Goal: Find specific page/section: Find specific page/section

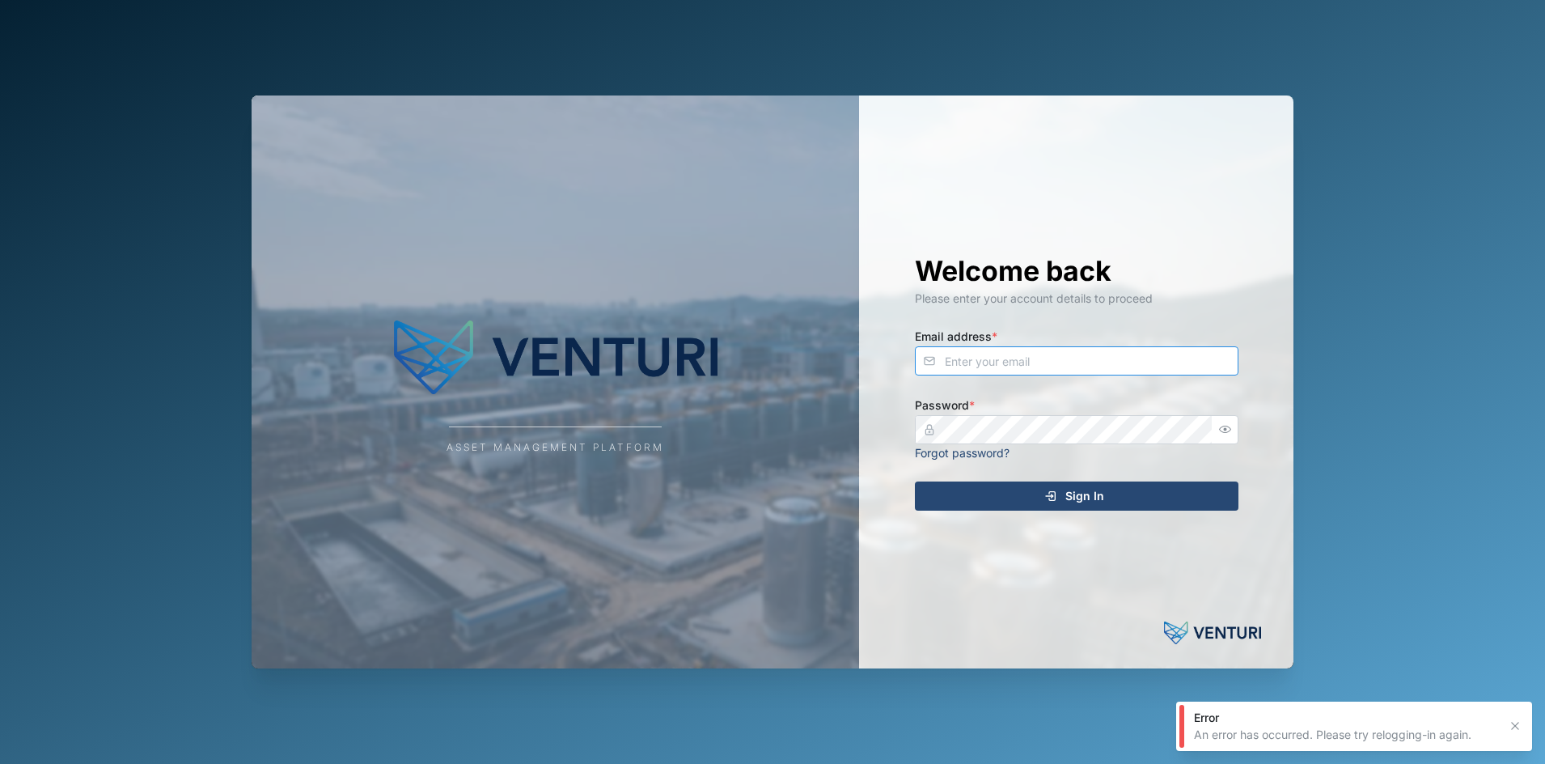
type input "[EMAIL_ADDRESS][DOMAIN_NAME]"
click at [943, 519] on div "Welcome back Please enter your account details to proceed Email address * [EMAI…" at bounding box center [1077, 381] width 388 height 573
click at [967, 508] on div "Sign In" at bounding box center [1075, 496] width 298 height 28
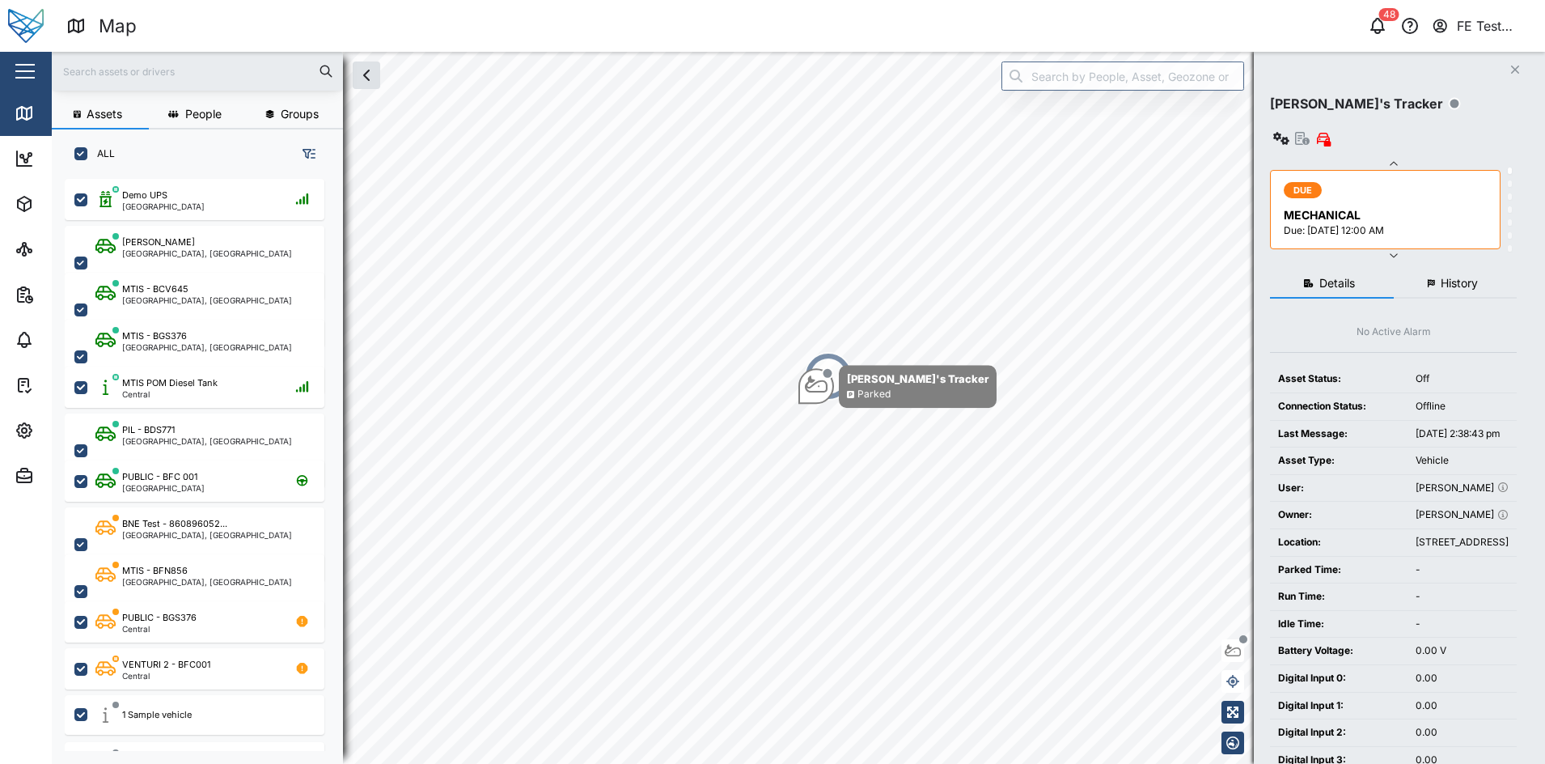
click at [0, 58] on html "Map 48 FE Test Admin Close Map Dashboard Assets ATS Camera Generator Personnel …" at bounding box center [772, 382] width 1545 height 764
click at [18, 60] on button "button" at bounding box center [25, 71] width 28 height 28
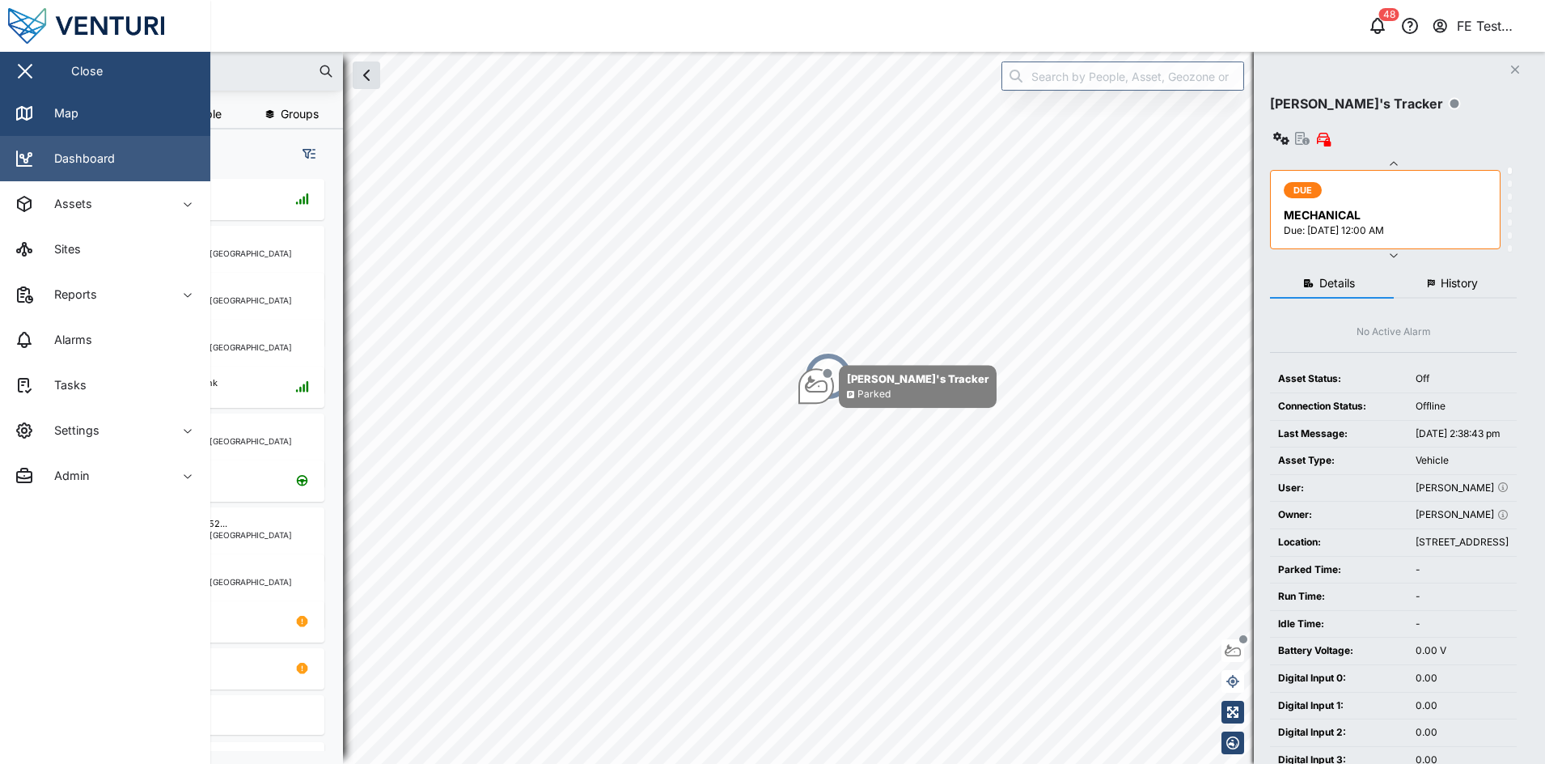
click at [108, 159] on div "Dashboard" at bounding box center [78, 159] width 73 height 18
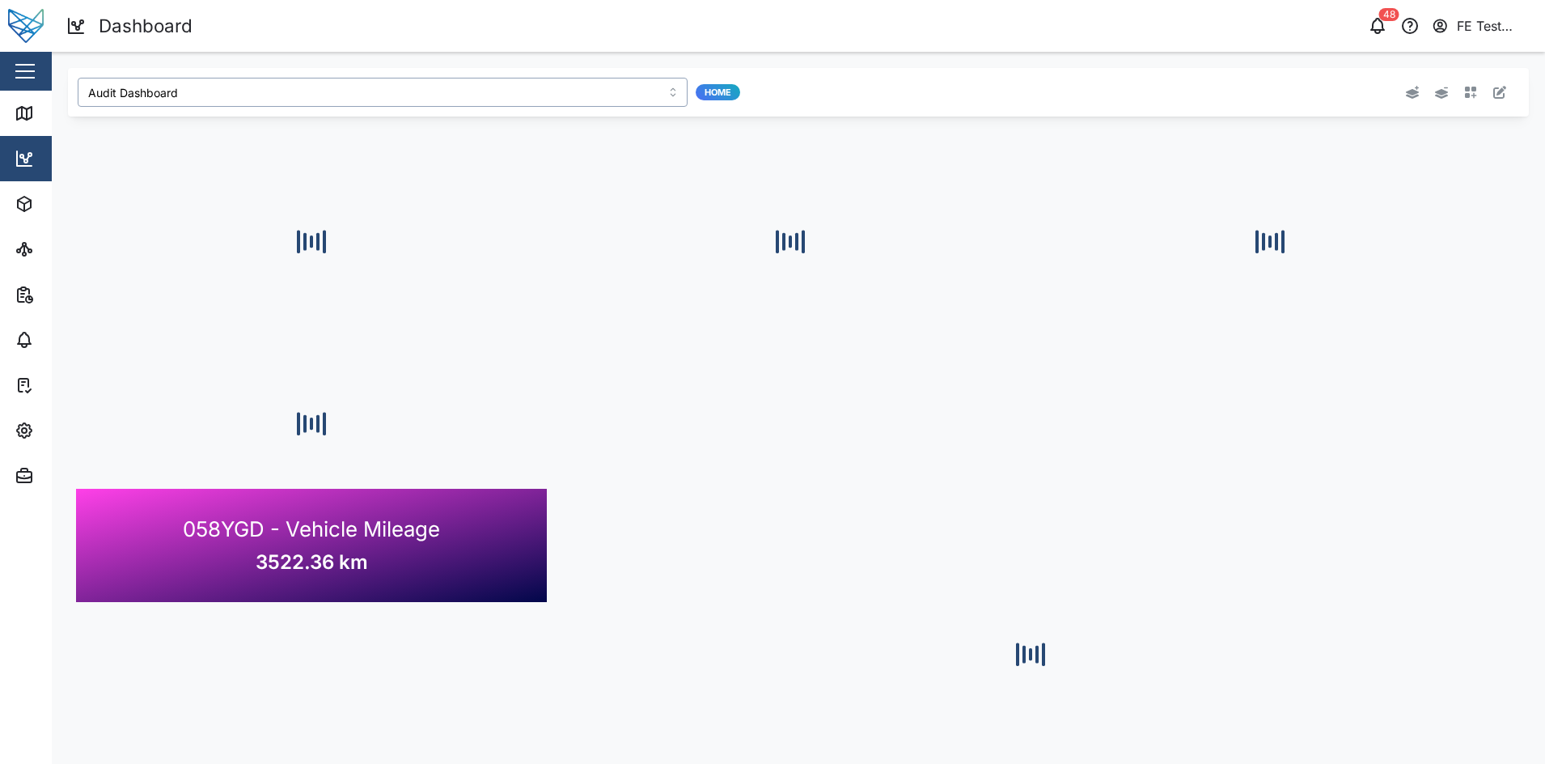
click at [351, 91] on input "Audit Dashboard" at bounding box center [383, 92] width 610 height 29
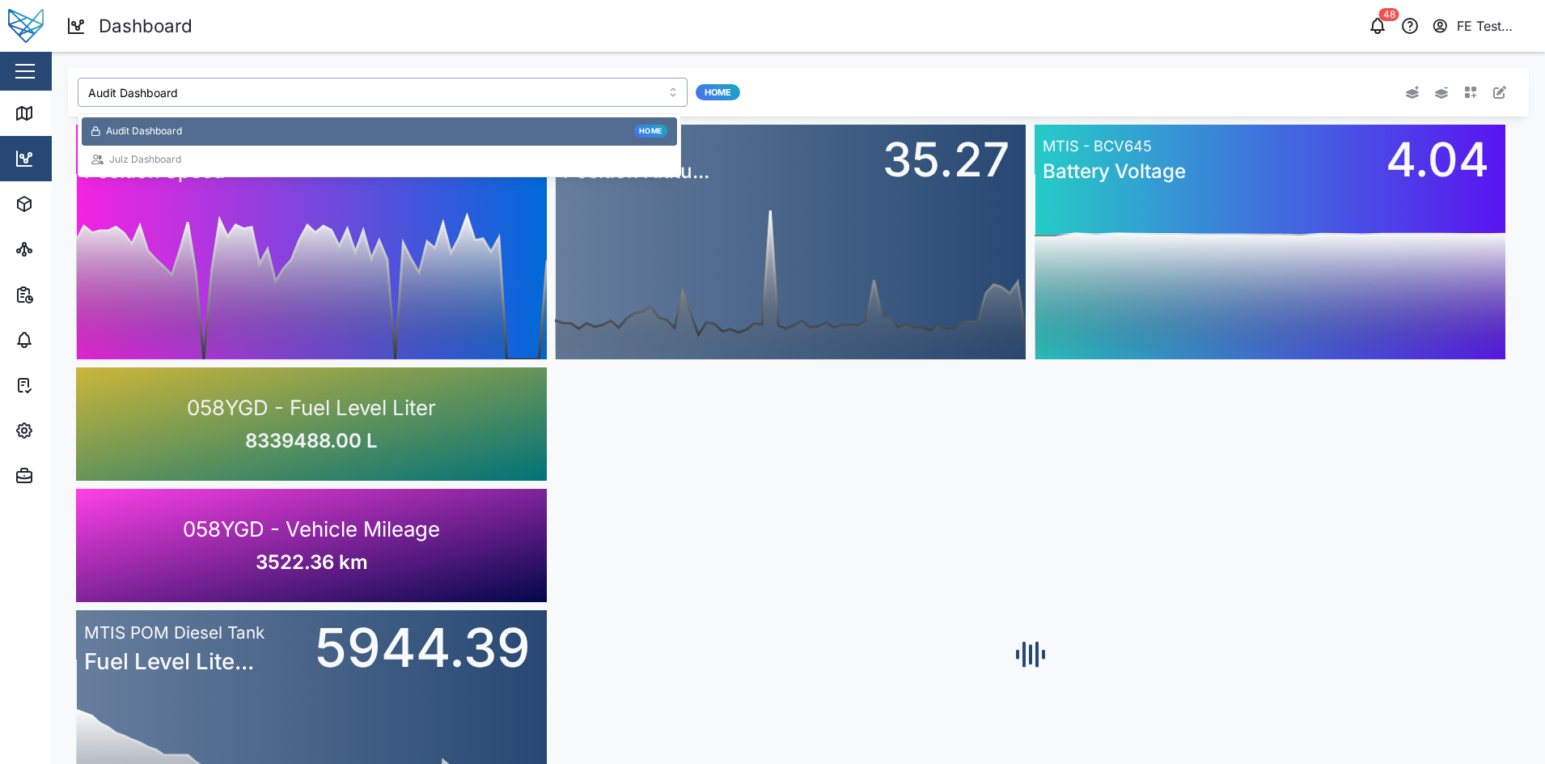
click at [323, 146] on div "Julz Dashboard" at bounding box center [379, 160] width 595 height 28
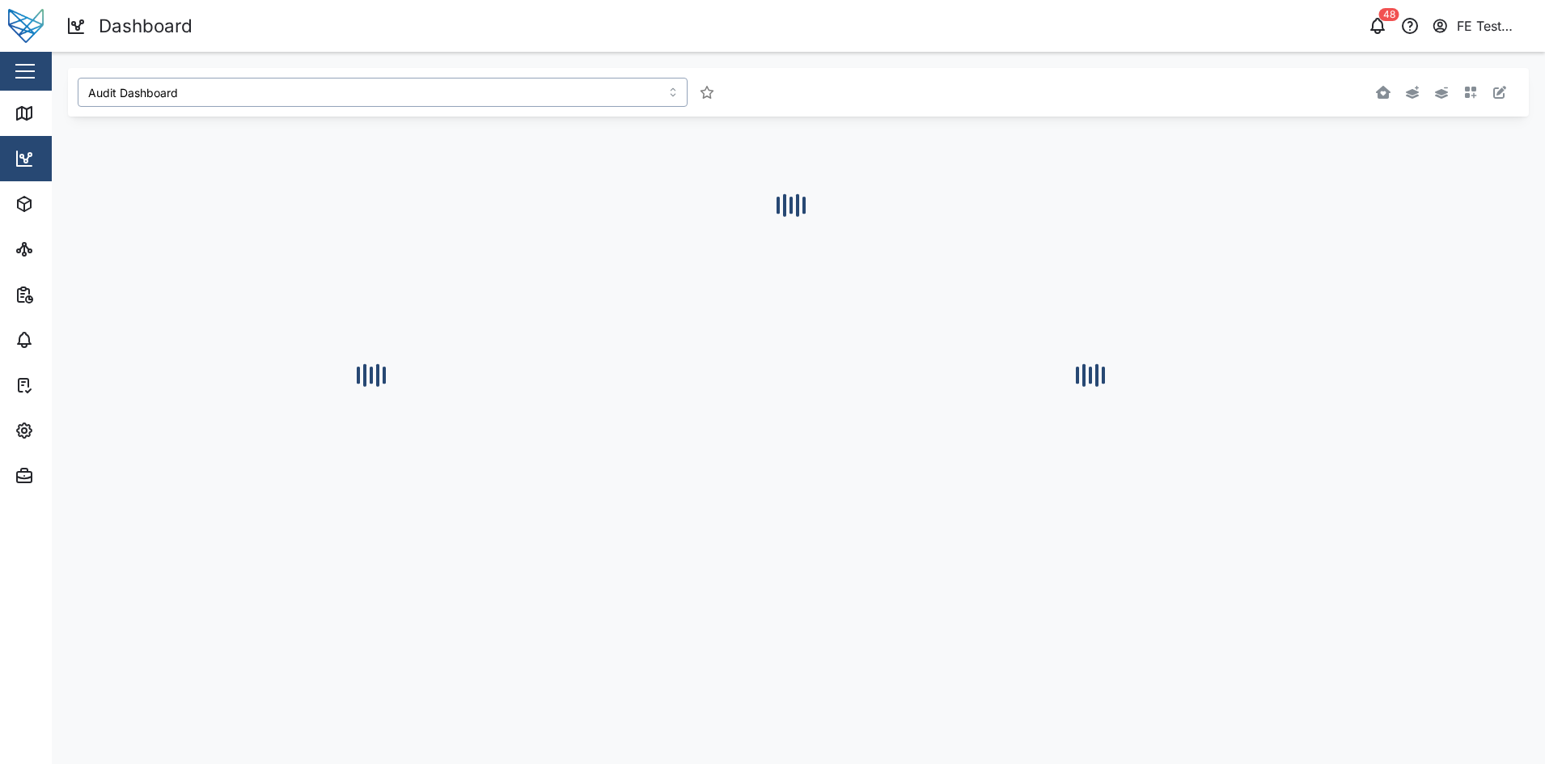
type input "Julz Dashboard"
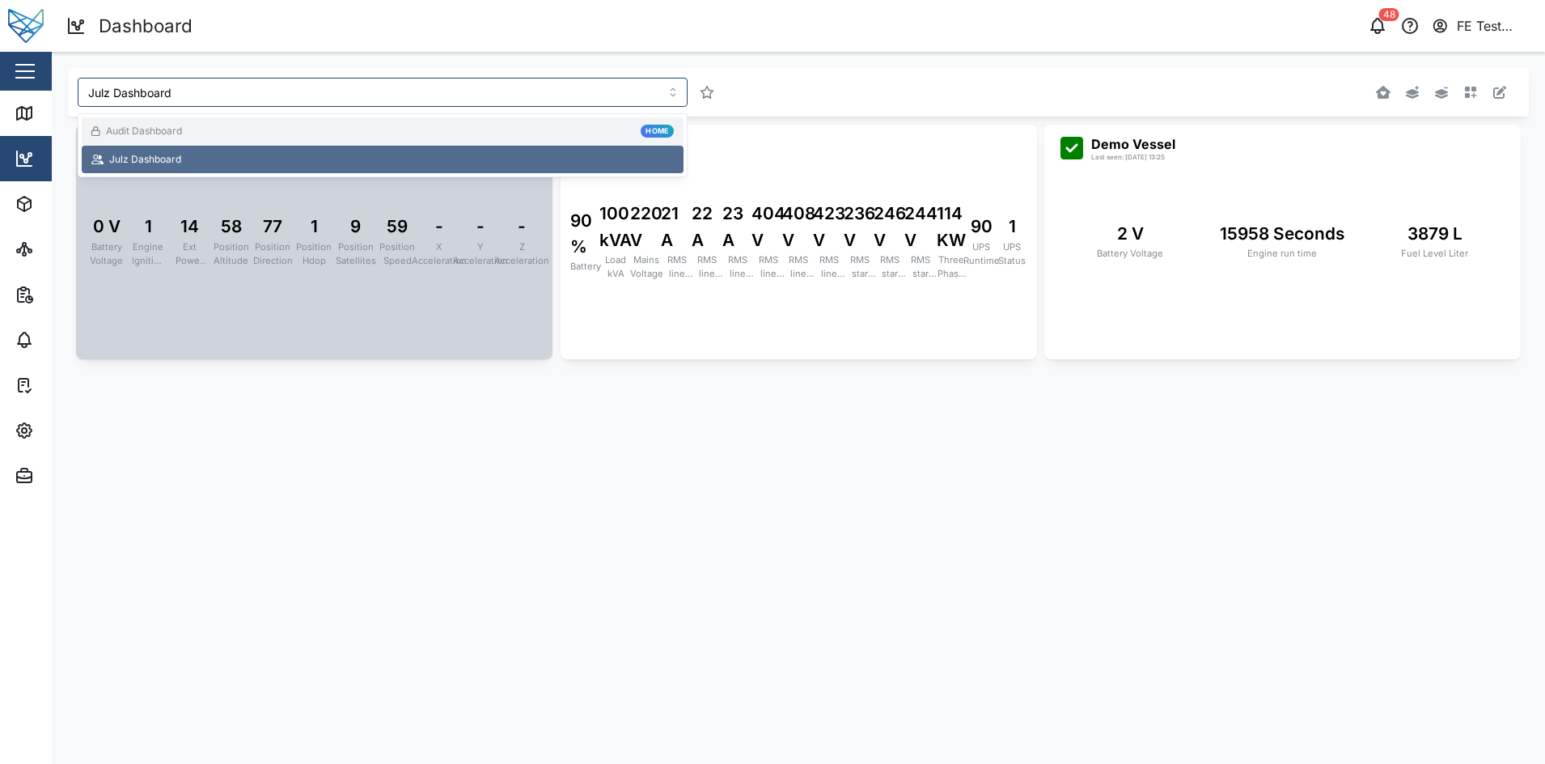
click at [454, 248] on div "0 V Battery Voltage 1 Engine Ignition Status 14 Ext Power Source Voltage 58 Pos…" at bounding box center [314, 241] width 444 height 138
